Goal: Information Seeking & Learning: Learn about a topic

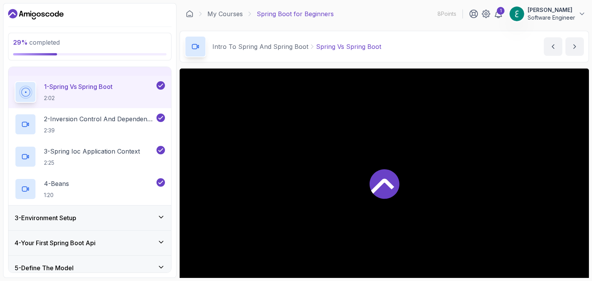
scroll to position [77, 0]
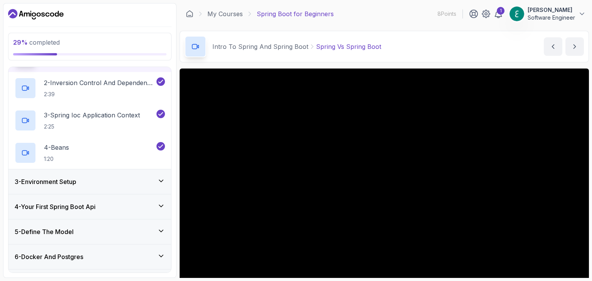
click at [145, 182] on div "3 - Environment Setup" at bounding box center [90, 181] width 150 height 9
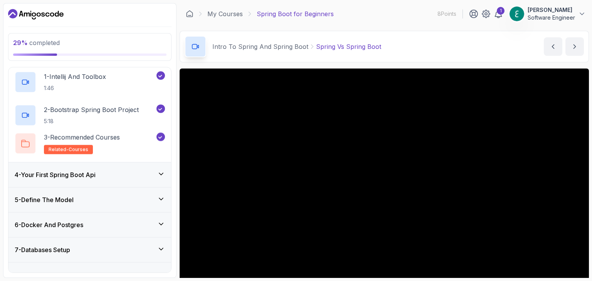
scroll to position [54, 0]
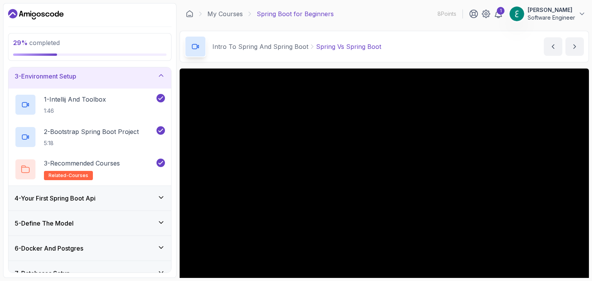
click at [104, 192] on div "4 - Your First Spring Boot Api" at bounding box center [89, 198] width 163 height 25
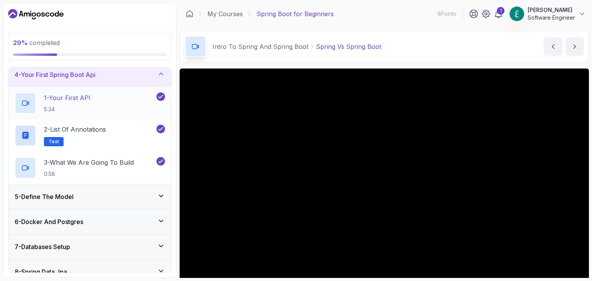
scroll to position [92, 0]
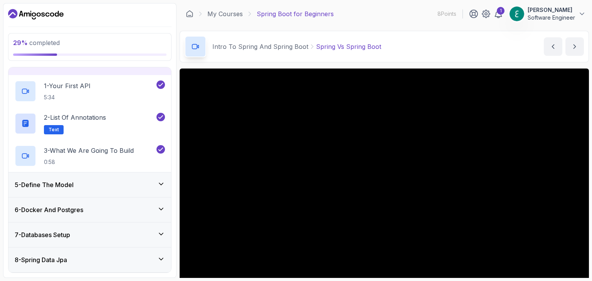
click at [82, 180] on div "5 - Define The Model" at bounding box center [90, 184] width 150 height 9
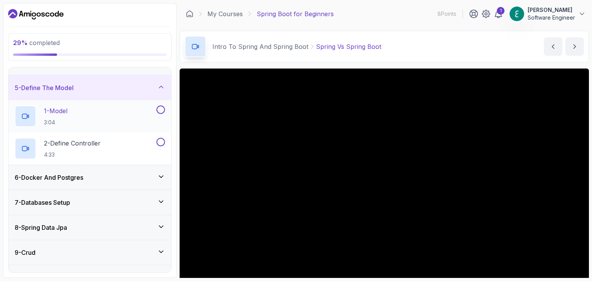
click at [94, 109] on div "1 - Model 3:04" at bounding box center [85, 117] width 140 height 22
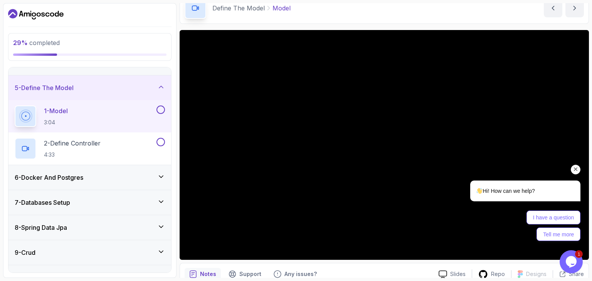
click at [573, 170] on icon "Chat attention grabber" at bounding box center [575, 169] width 7 height 7
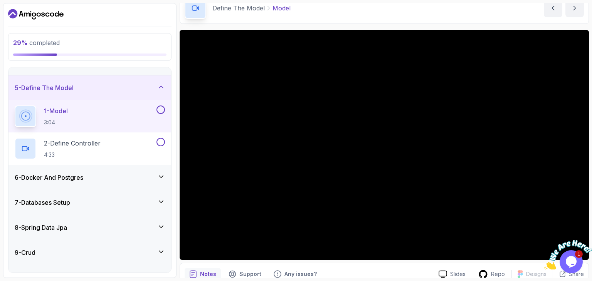
click at [585, 237] on icon "Close" at bounding box center [586, 236] width 7 height 7
click at [583, 251] on div "1 Opens Chat This icon Opens the chat window." at bounding box center [572, 261] width 25 height 23
click at [582, 251] on div "1 Opens Chat This icon Opens the chat window." at bounding box center [572, 261] width 25 height 23
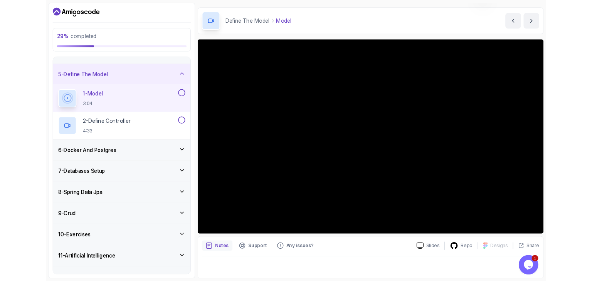
scroll to position [39, 0]
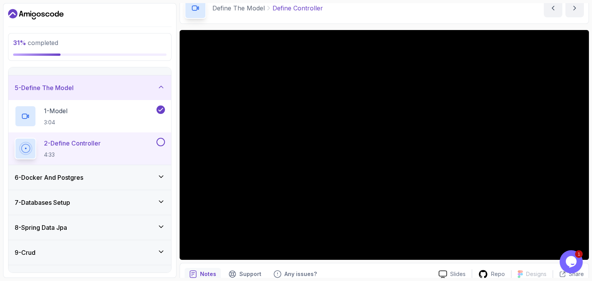
click at [573, 264] on icon "$i18n('chat', 'chat_widget')" at bounding box center [571, 262] width 11 height 12
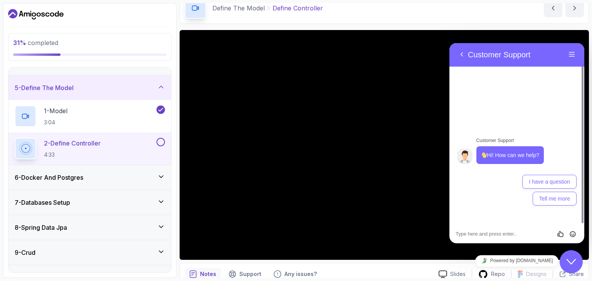
click at [572, 259] on icon "Close Chat This icon closes the chat window." at bounding box center [570, 261] width 9 height 9
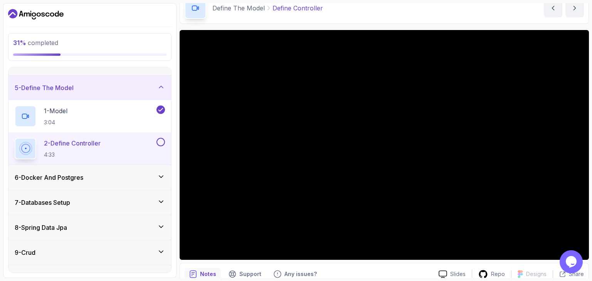
scroll to position [74, 0]
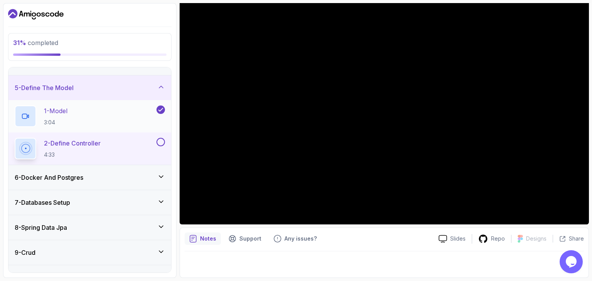
click at [54, 121] on p "3:04" at bounding box center [56, 123] width 24 height 8
